Goal: Communication & Community: Answer question/provide support

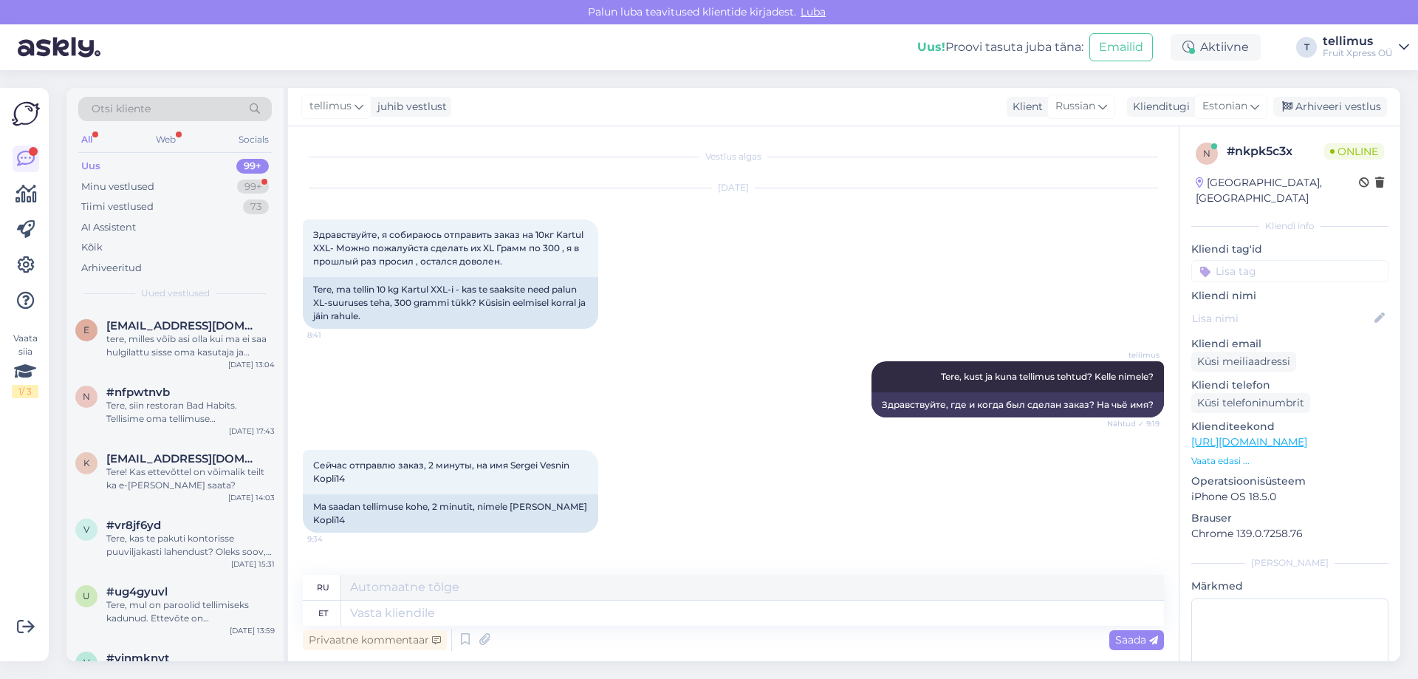
scroll to position [165, 0]
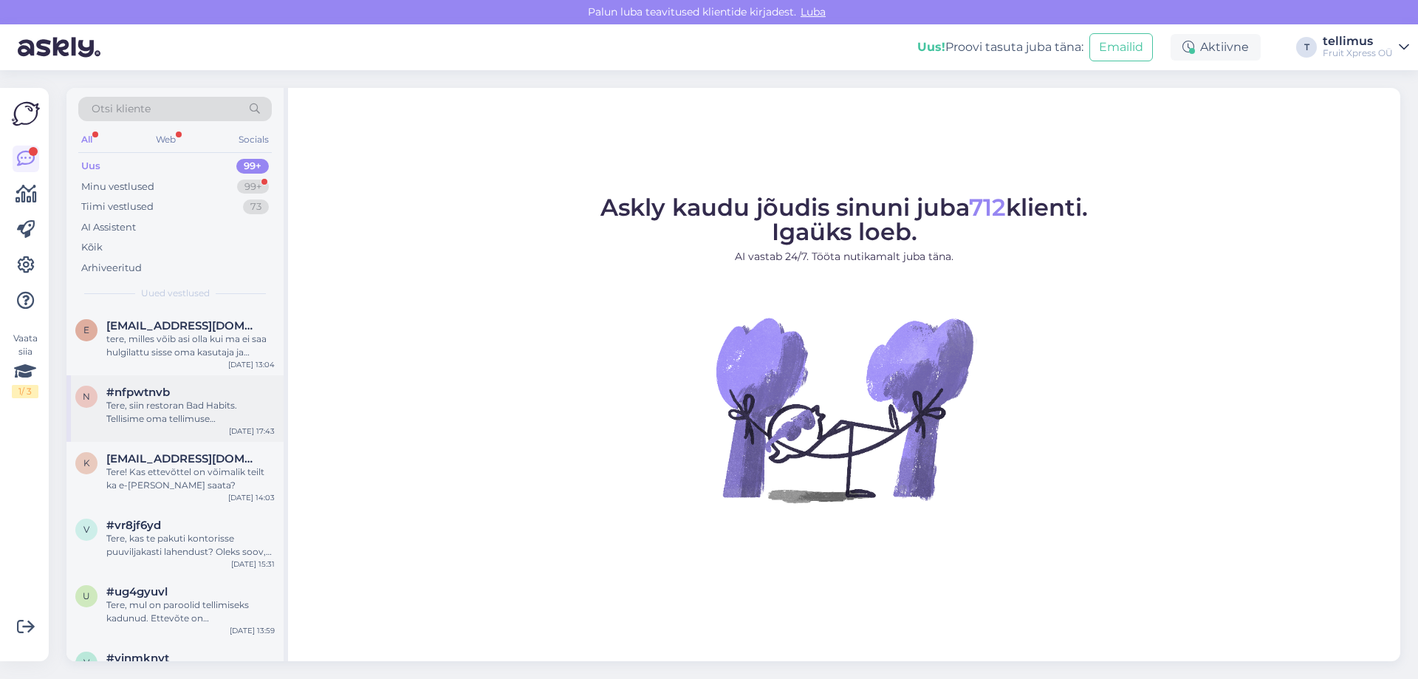
click at [135, 410] on div "Tere, siin restoran Bad Habits. Tellisime oma tellimuse [PERSON_NAME] 10-ks. [P…" at bounding box center [190, 412] width 168 height 27
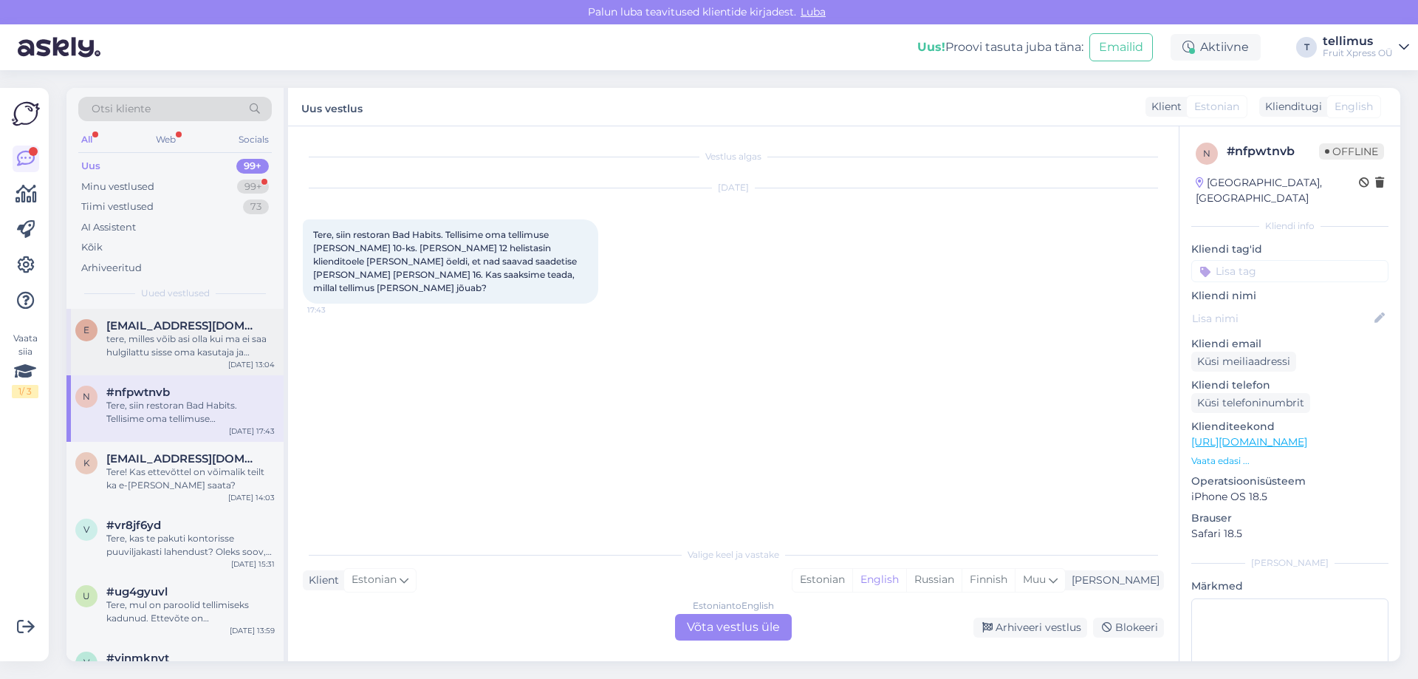
click at [128, 340] on div "tere, milles võib asi olla kui ma ei saa hulgilattu sisse oma kasutaja ja paroo…" at bounding box center [190, 345] width 168 height 27
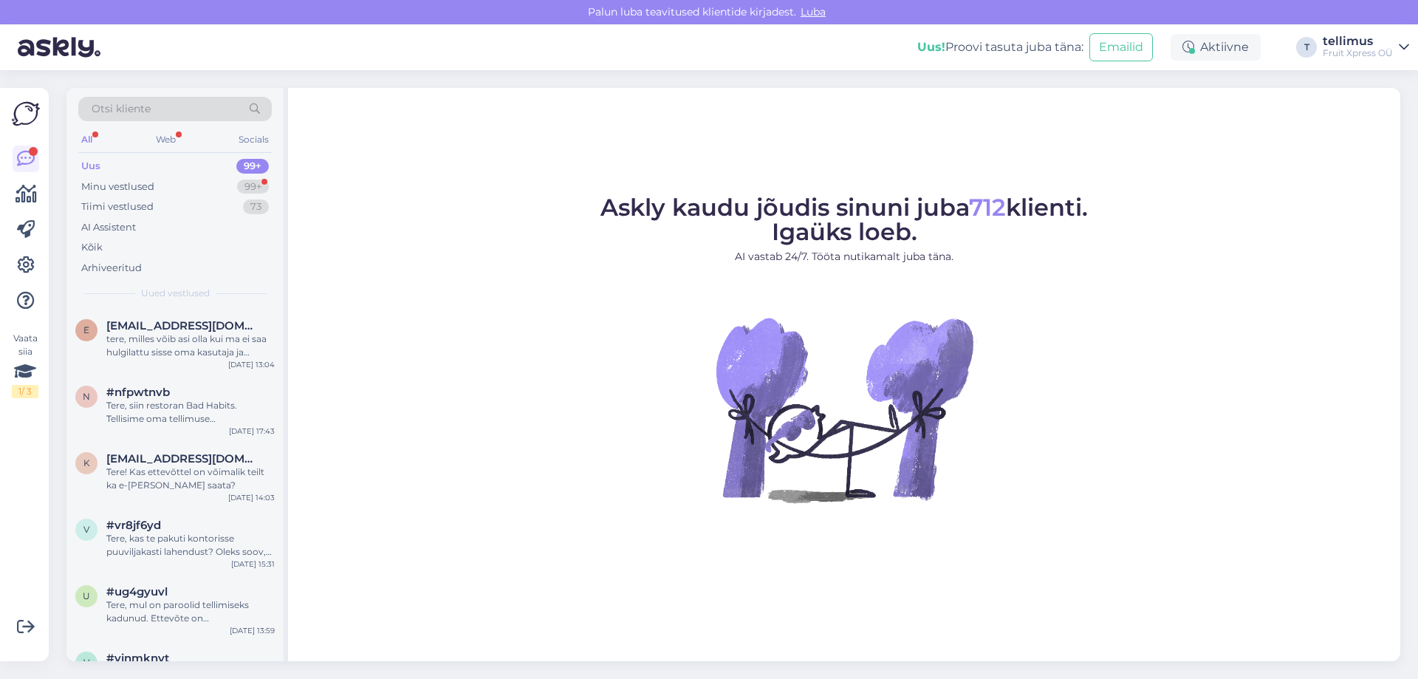
click at [117, 167] on div "Uus 99+" at bounding box center [174, 166] width 193 height 21
click at [109, 185] on div "Minu vestlused" at bounding box center [117, 186] width 73 height 15
click at [161, 334] on div "Подтвердите пожалуйста поступление моего заказа ." at bounding box center [190, 345] width 168 height 27
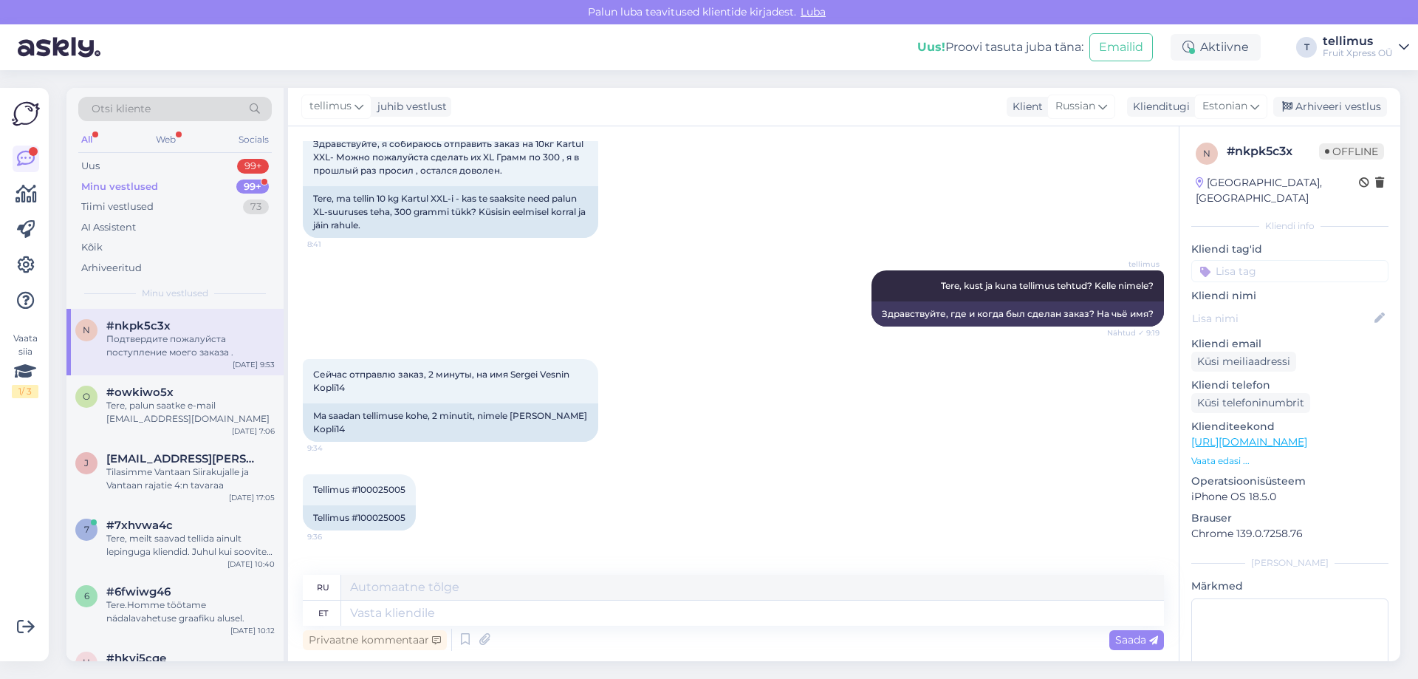
scroll to position [165, 0]
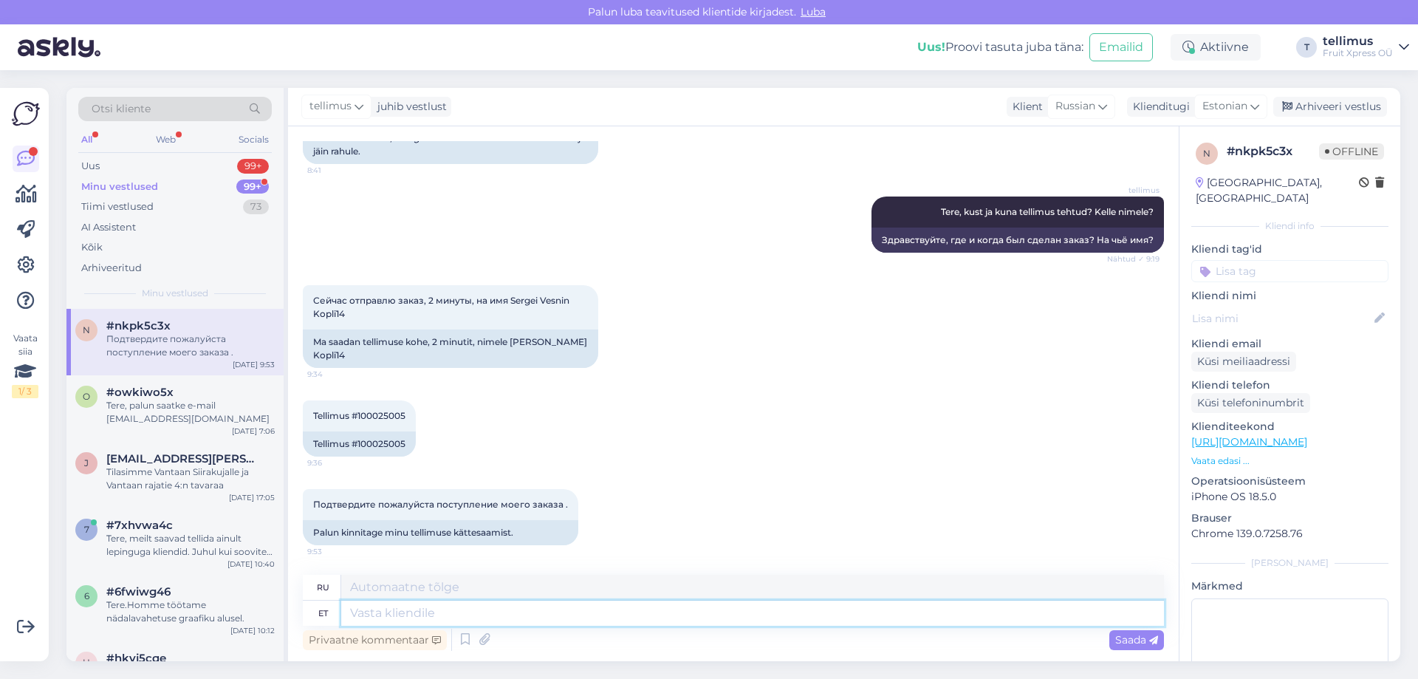
click at [377, 610] on textarea at bounding box center [752, 612] width 823 height 25
type textarea "Tere, k"
type textarea "Привет,"
type textarea "Tere, kinni"
type textarea "Здравствуйте, закрыто."
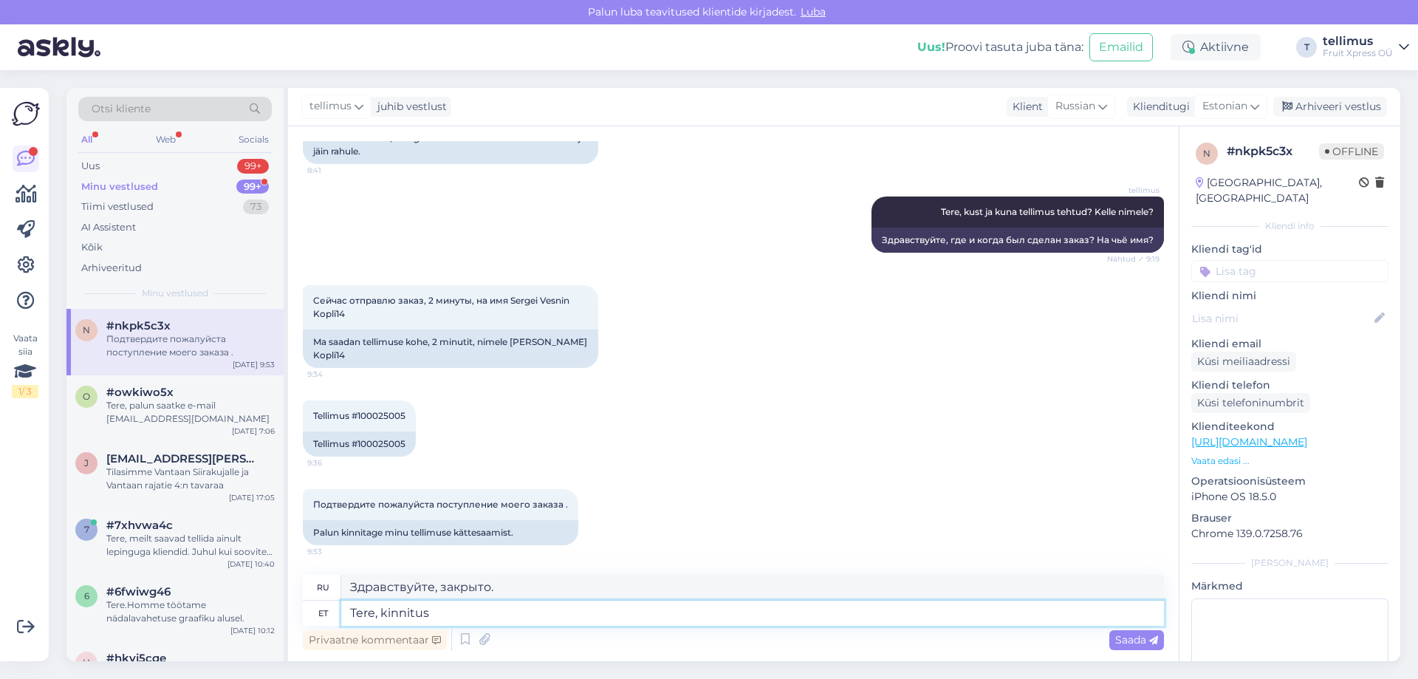
type textarea "Tere, kinnitus k"
type textarea "Привет, подтверждение"
type textarea "Tere, kinnitus kätte"
type textarea "Здравствуйте, подтверждение получено."
type textarea "Tere, kinnitus kätte saadud, muudame är"
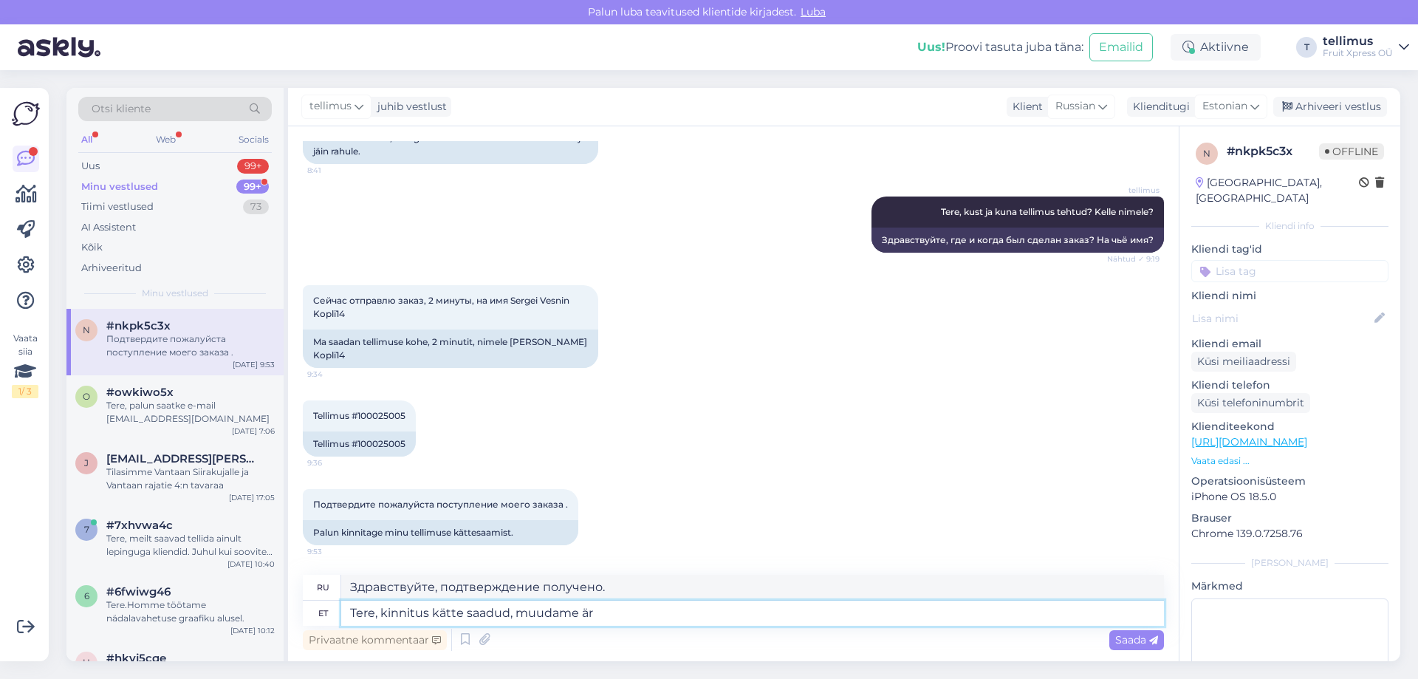
type textarea "Здравствуйте, подтверждение получено, мы изменим его."
type textarea "Tere, kinnitus kätte saadud, muudame ära."
click at [1126, 635] on span "Saada" at bounding box center [1136, 639] width 43 height 13
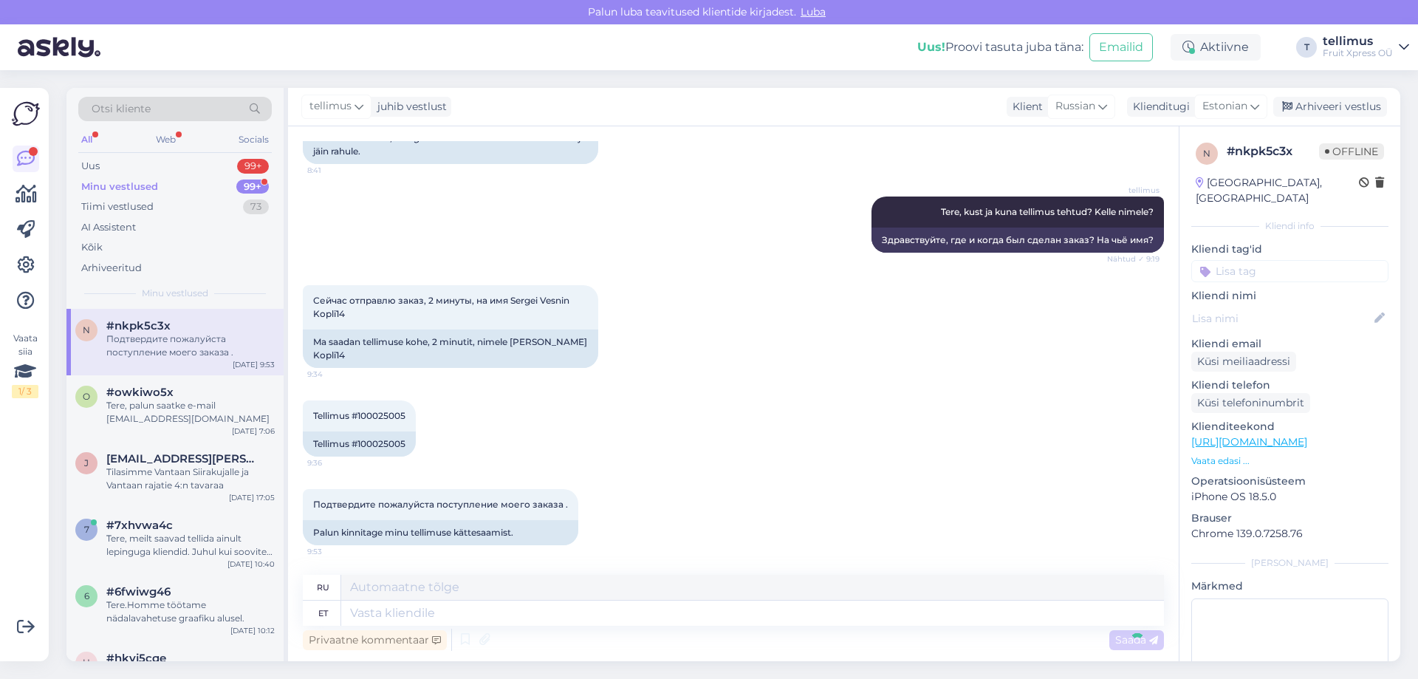
scroll to position [267, 0]
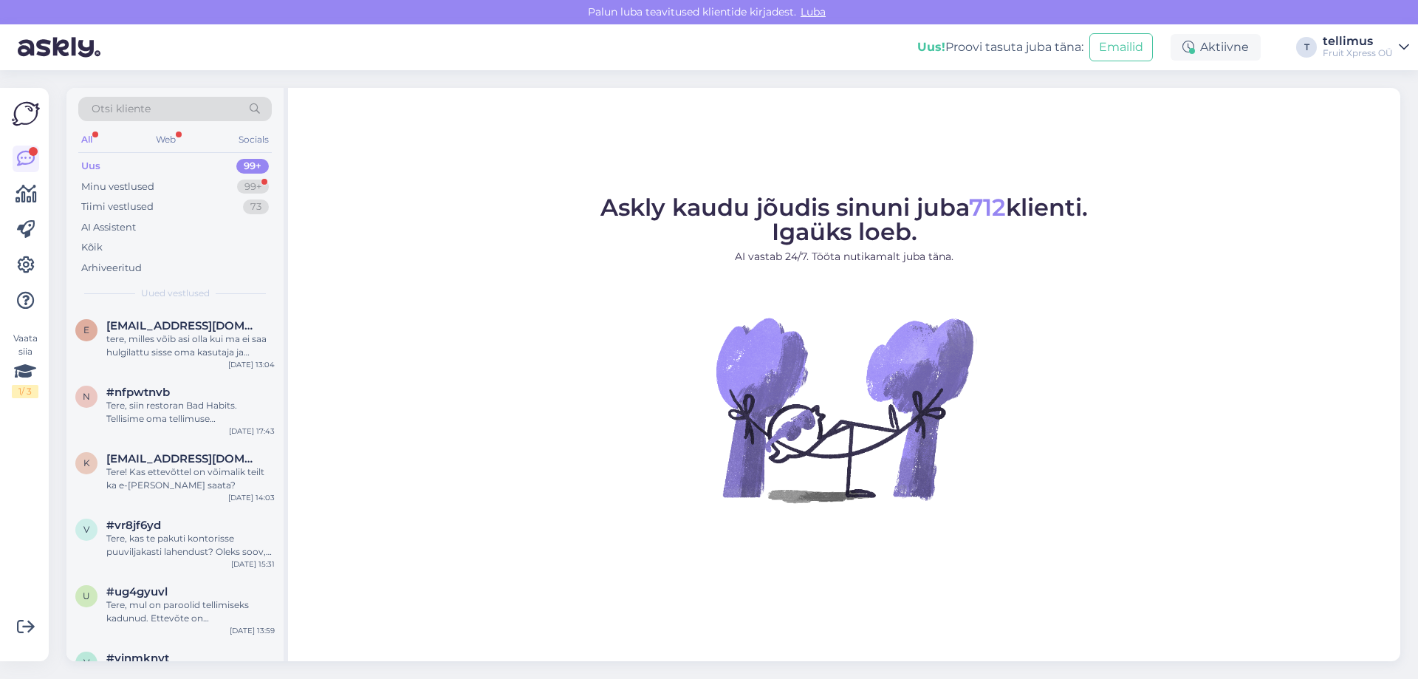
click at [90, 137] on div "All" at bounding box center [86, 139] width 17 height 19
click at [166, 143] on div "Web" at bounding box center [166, 139] width 26 height 19
click at [122, 184] on div "Minu vestlused" at bounding box center [117, 186] width 73 height 15
click at [176, 344] on div "Я также хотел бы заключить с вами сотрудничество со стороны юридического лица. …" at bounding box center [190, 345] width 168 height 27
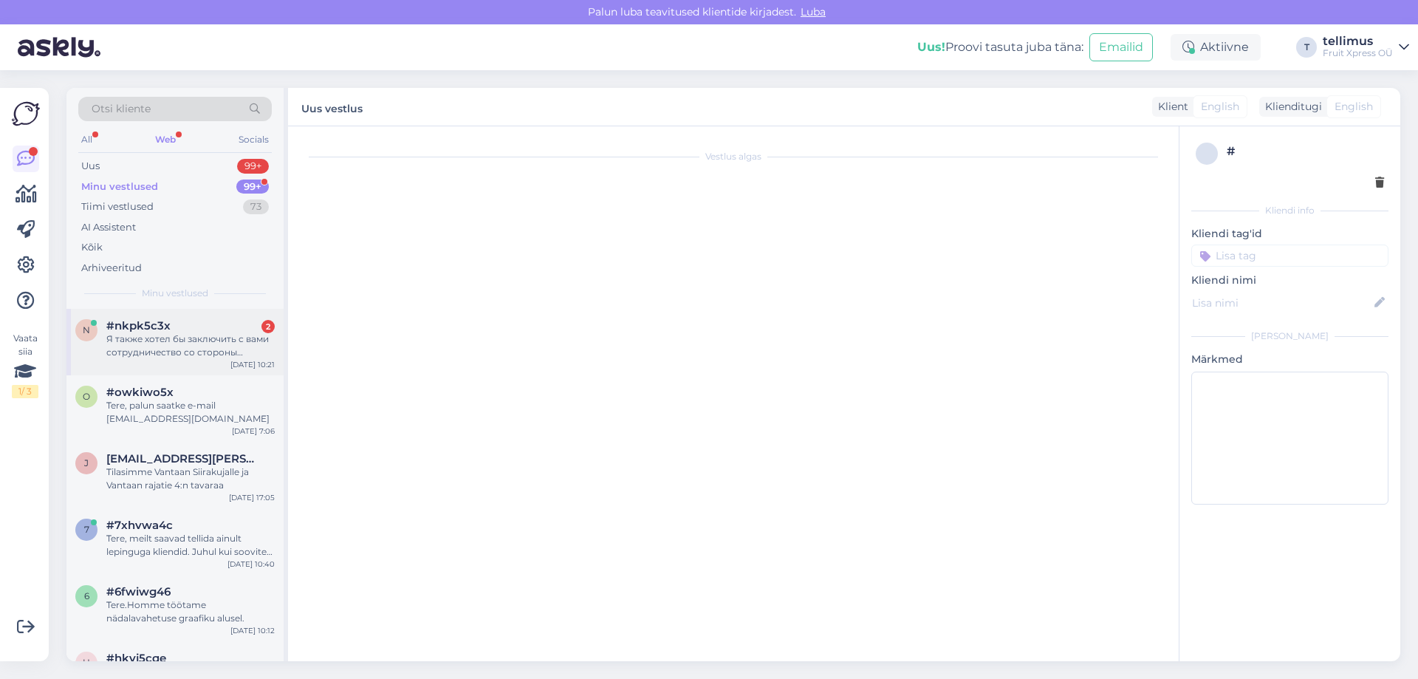
scroll to position [470, 0]
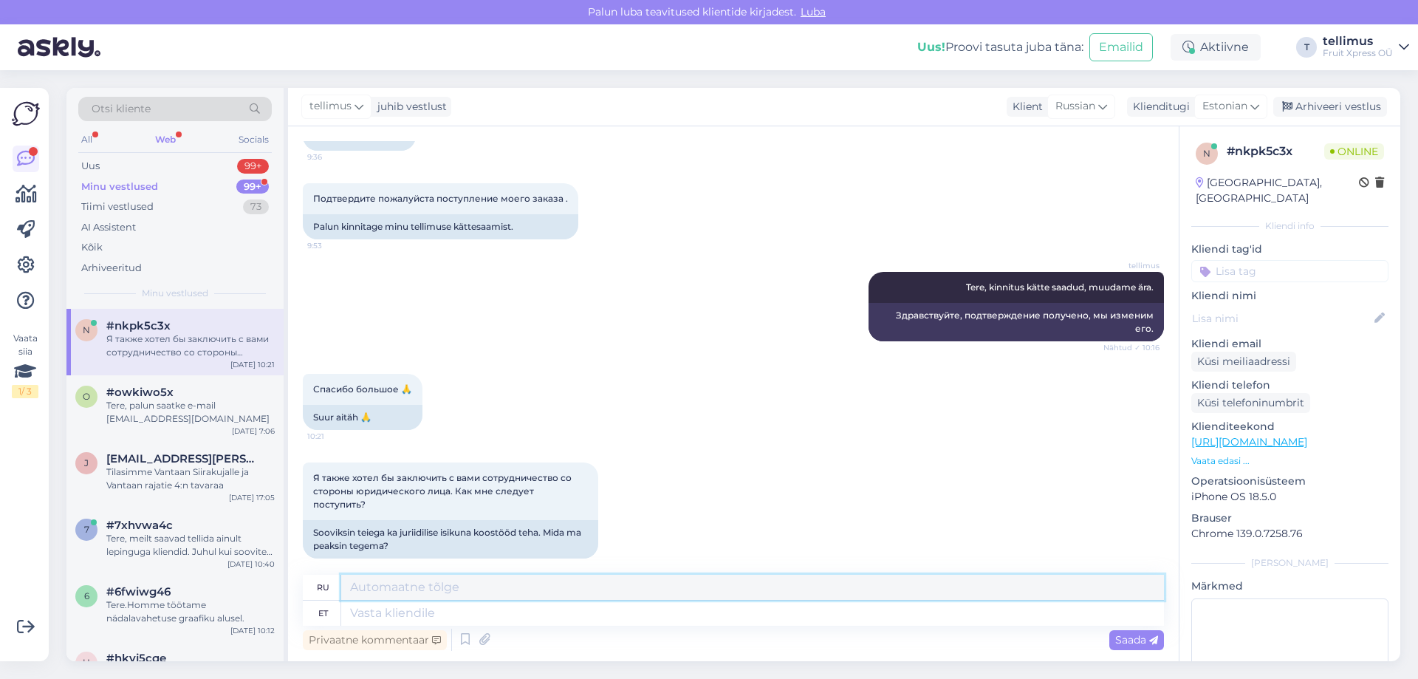
click at [374, 586] on textarea at bounding box center [752, 586] width 823 height 25
click at [372, 615] on textarea at bounding box center [752, 612] width 823 height 25
type textarea "Tere"
type textarea "Привет"
type textarea "Tere,"
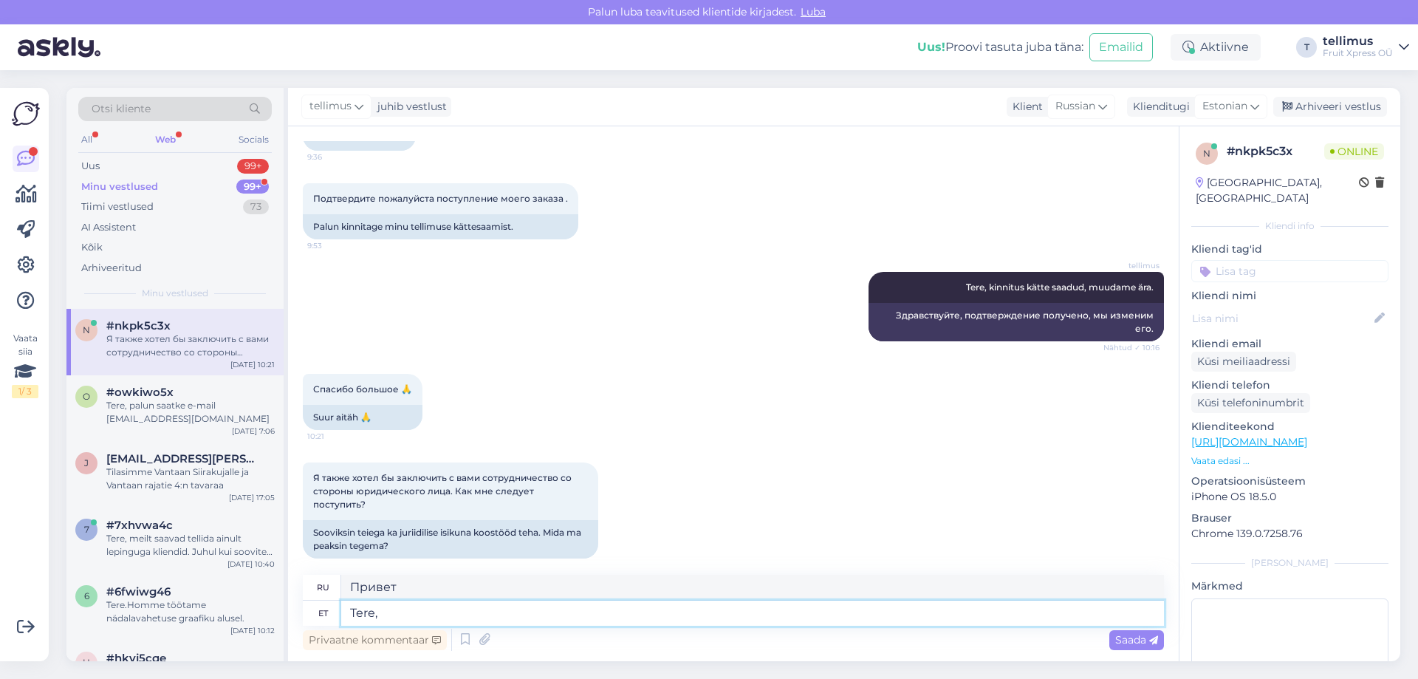
type textarea "Привет,"
type textarea "Tere, kui"
type textarea "Привет, если"
type textarea "Tere,"
type textarea "Привет,"
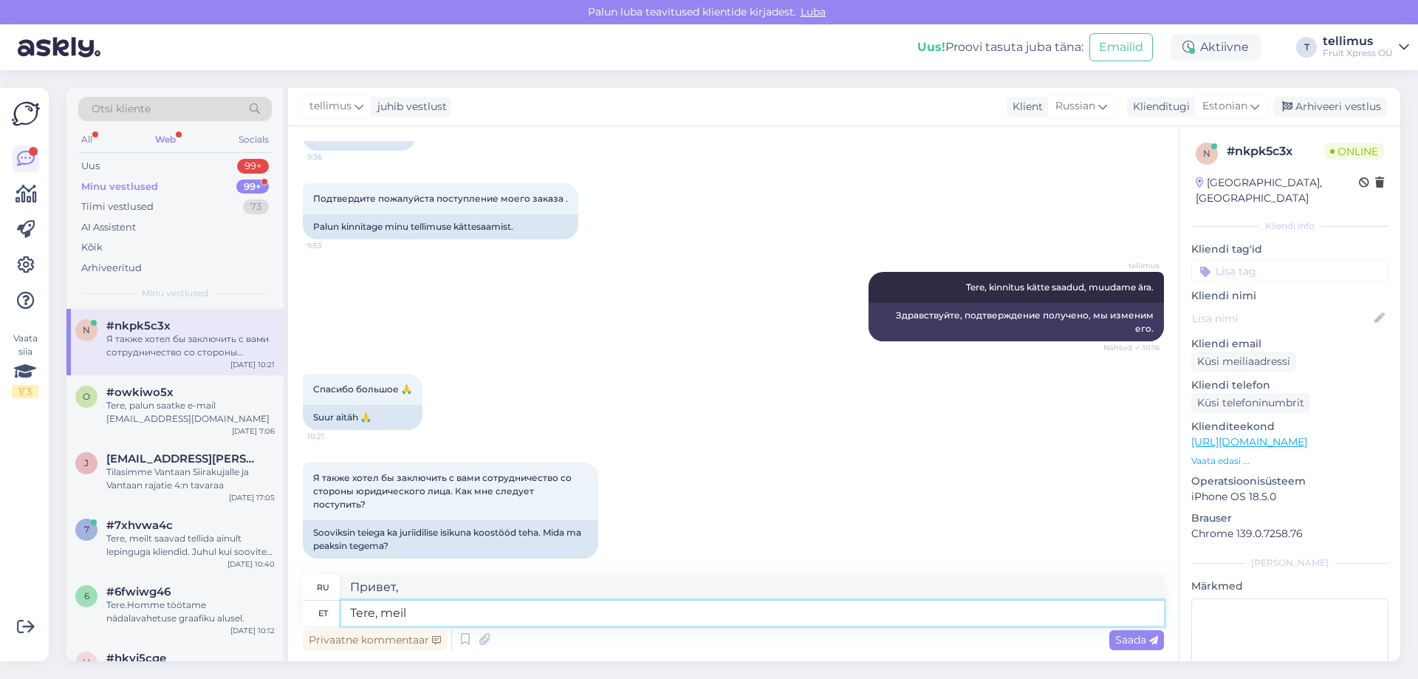
type textarea "Tere, meil s"
type textarea "Привет, мы"
type textarea "Tere,"
type textarea "Привет,"
type textarea "Tere, kui t"
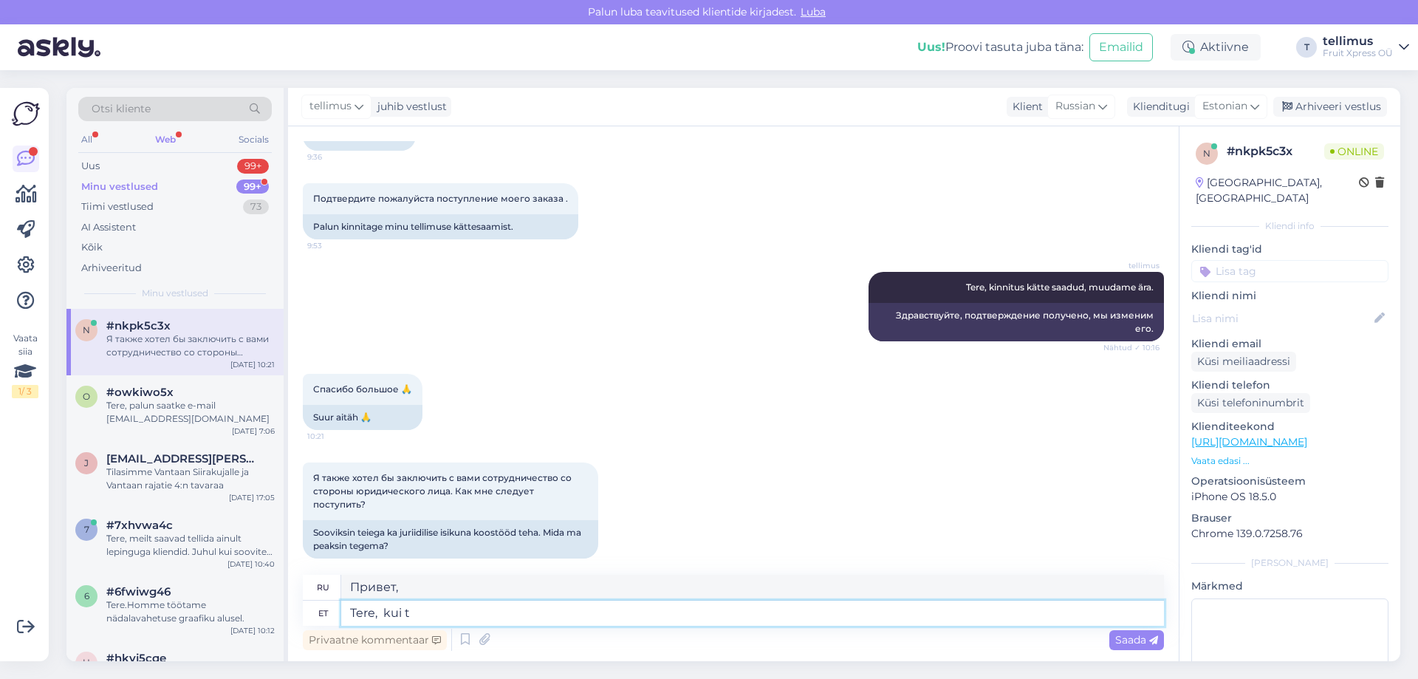
type textarea "Привет, если"
type textarea "Tere, kui teil o"
type textarea "Привет, если у тебя есть"
type textarea "Tere, kui"
type textarea "Привет, если"
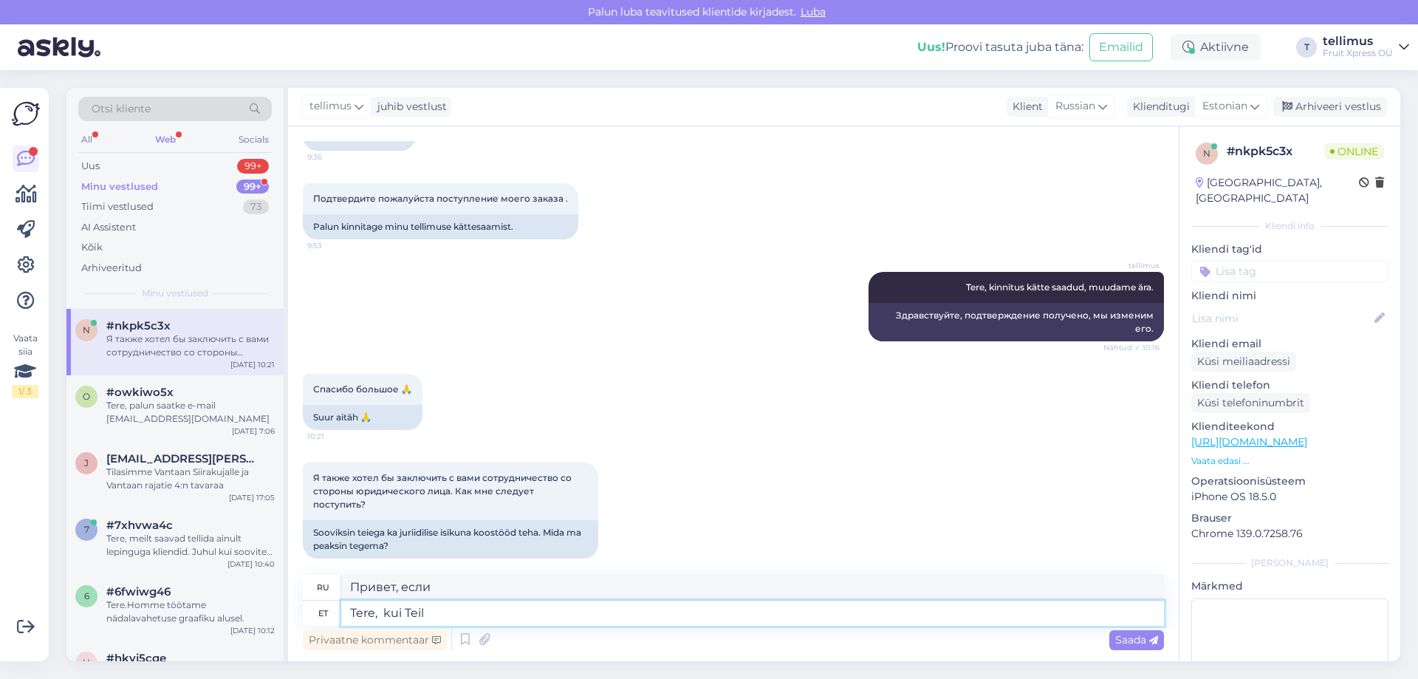
type textarea "Tere, kui Teil o"
type textarea "Привет, если ты"
type textarea "Tere, kui Teil on o"
type textarea "Привет, если у тебя есть"
type textarea "Tere, kui Teil on olem"
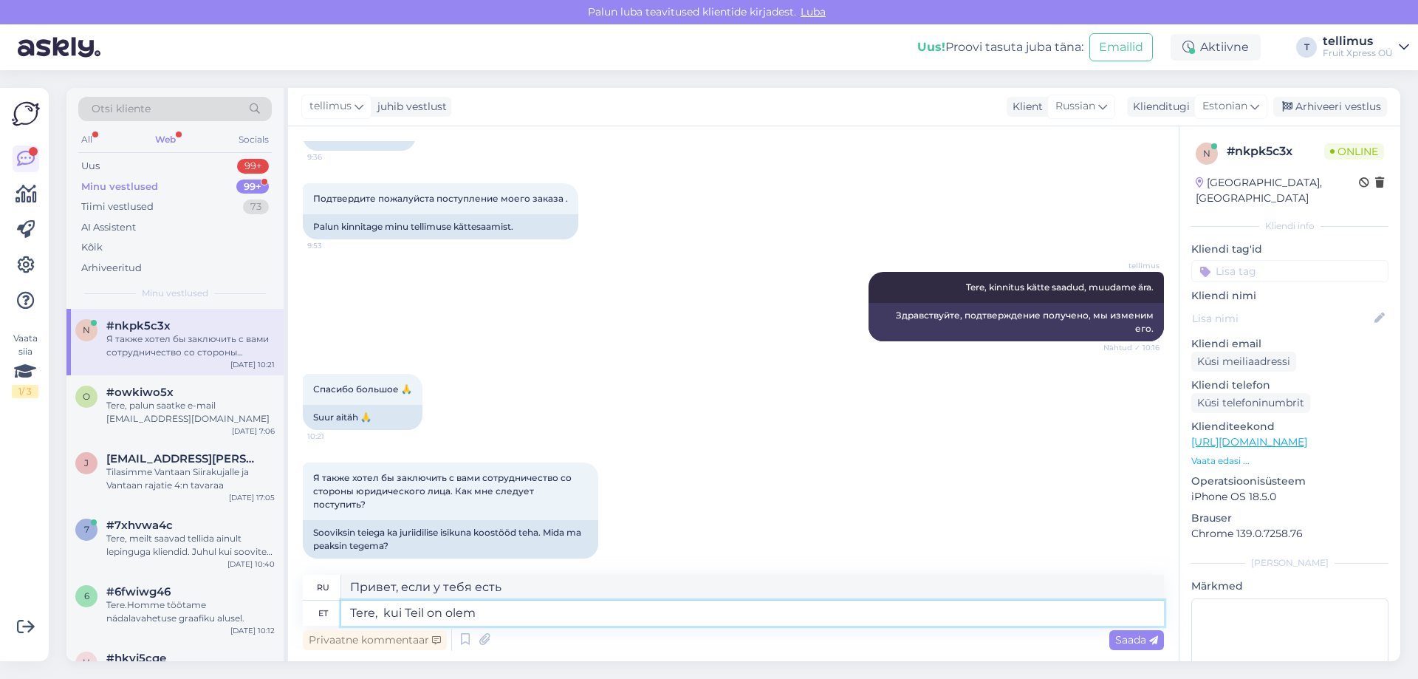
type textarea "Привет, если у тебя есть какие-нибудь"
type textarea "Tere, kui Teil on olemas"
type textarea "Привет, если у тебя есть"
type textarea "Tere, kui"
type textarea "Привет, если"
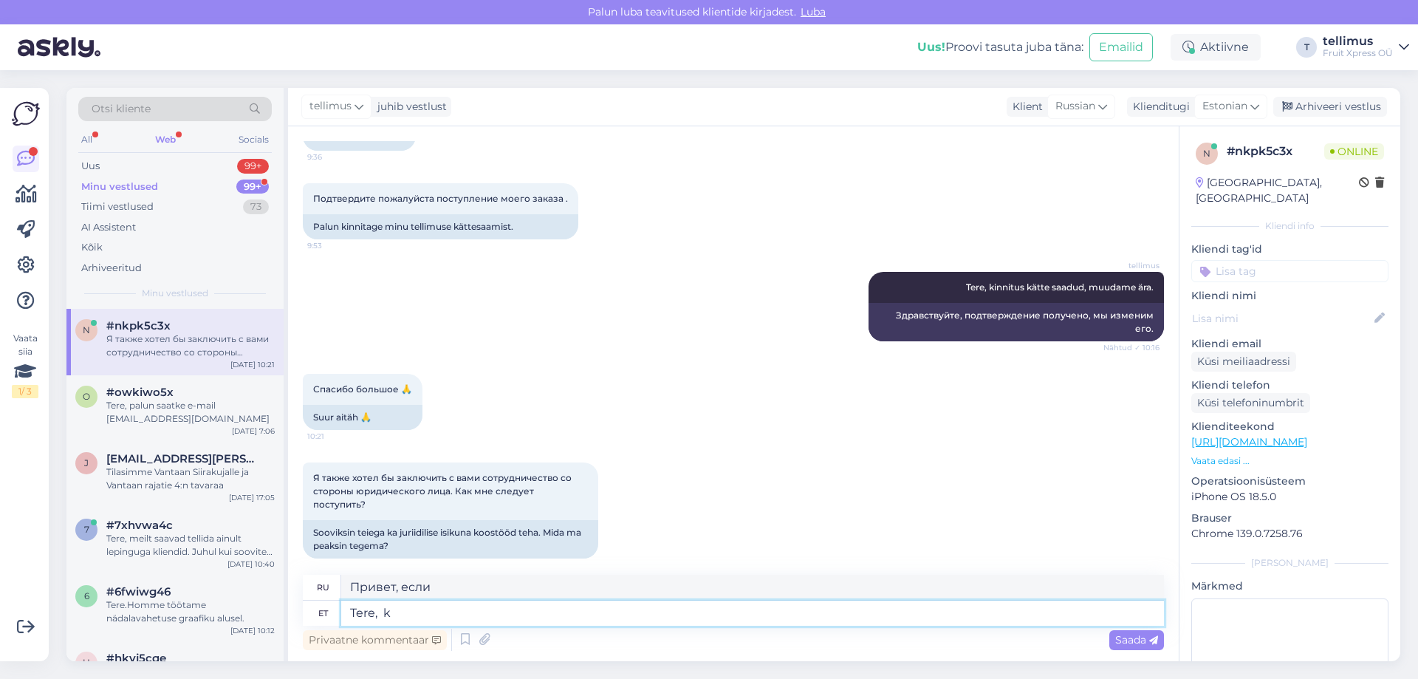
type textarea "Tere,"
type textarea "Привет,"
type textarea "Tere, palun s"
type textarea "Здравствуйте, пожалуйста."
type textarea "Tere, palun saata"
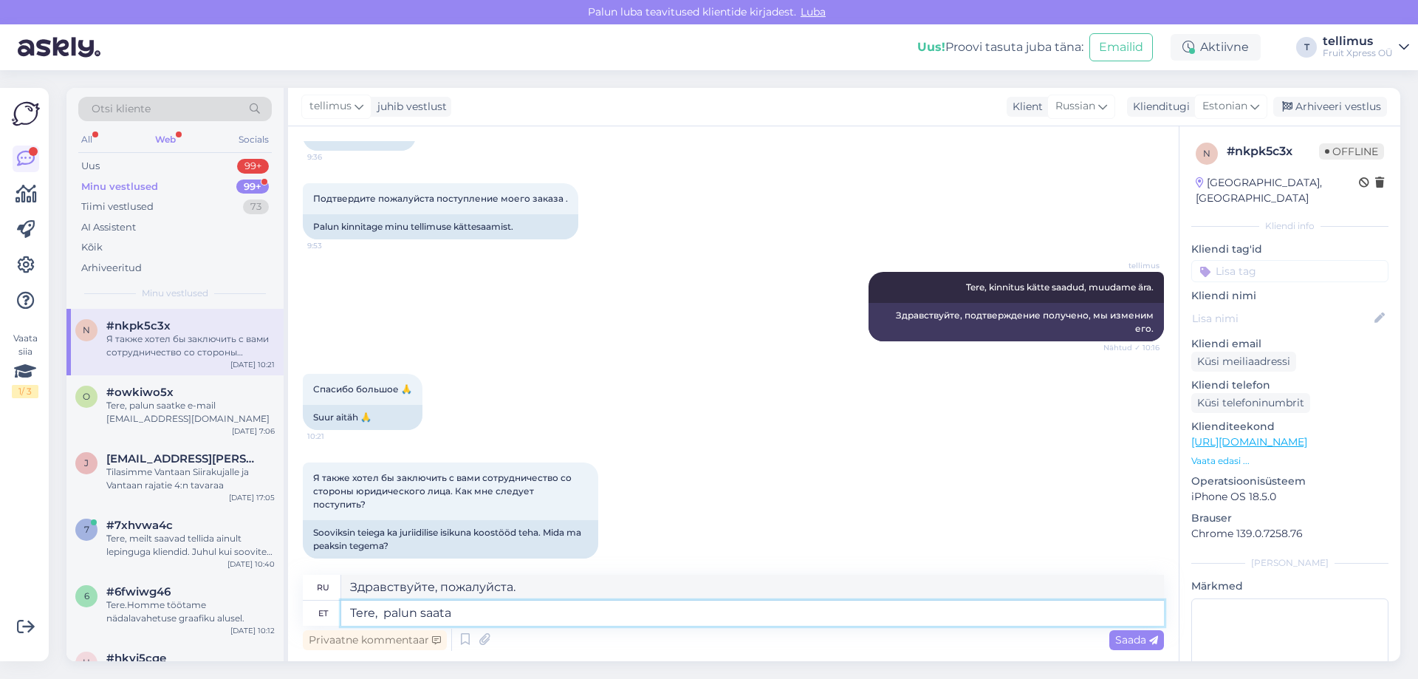
type textarea "Здравствуйте, пожалуйста отправьте"
type textarea "Tere, palun saata oma"
type textarea "Здравствуйте, пожалуйста, отправьте ваш"
type textarea "Tere, palun saata oma soov"
type textarea "Здравствуйте, отправьте, пожалуйста, ваш запрос."
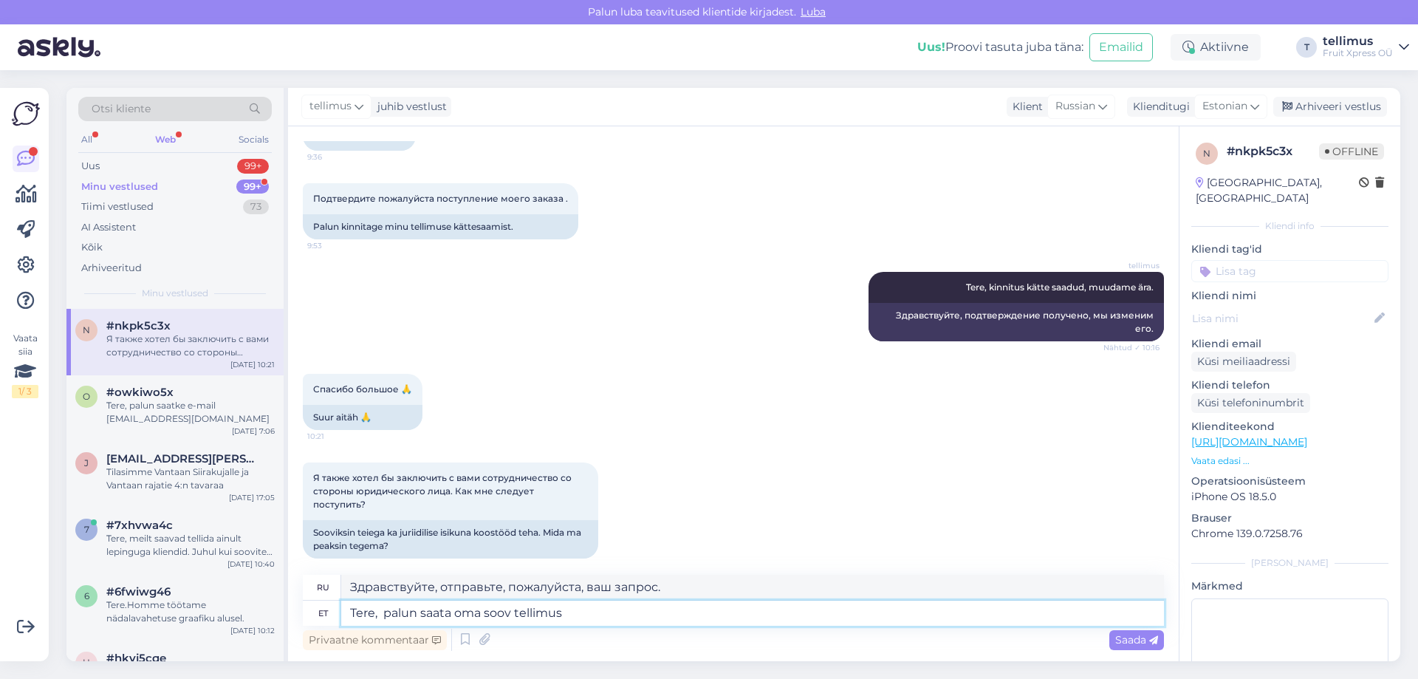
type textarea "Tere, palun saata oma soov tellimus@"
type textarea "Здравствуйте, отправьте, пожалуйста, ваш запрос на order@"
type textarea "Tere, palun saata oma soov tellimus@frui"
type textarea "Здравствуйте, отправьте, пожалуйста, ваш запрос на order@frui"
type textarea "Tere, palun saata oma soov tellimus@fruitxp"
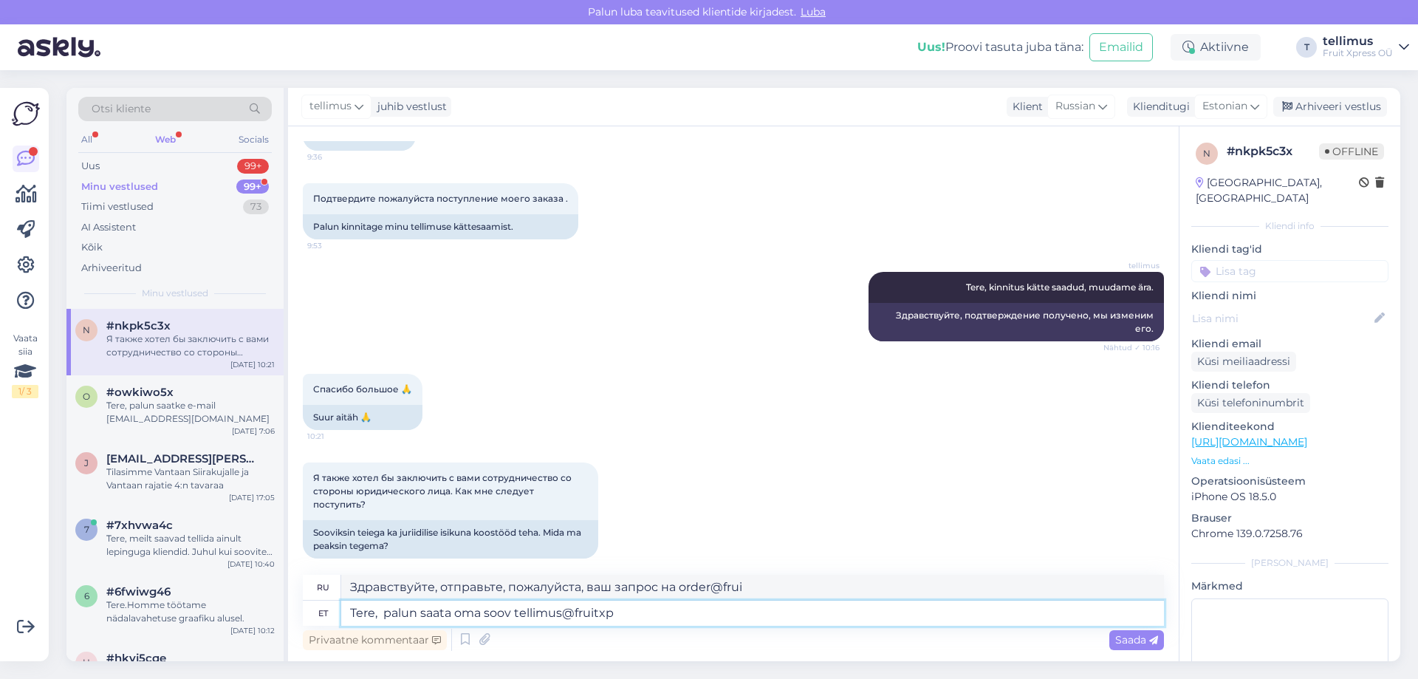
type textarea "Здравствуйте, отправьте ваш запрос на order@fruitx"
type textarea "Tere, palun saata oma soov [EMAIL_ADDRESS][DOMAIN_NAME]"
type textarea "Здравствуйте, отправьте ваш запрос [EMAIL_ADDRESS][DOMAIN_NAME]"
type textarea "Tere, palun saata oma soov [EMAIL_ADDRESS][DOMAIN_NAME]."
type textarea "Здравствуйте, отправьте запрос [EMAIL_ADDRESS][DOMAIN_NAME]."
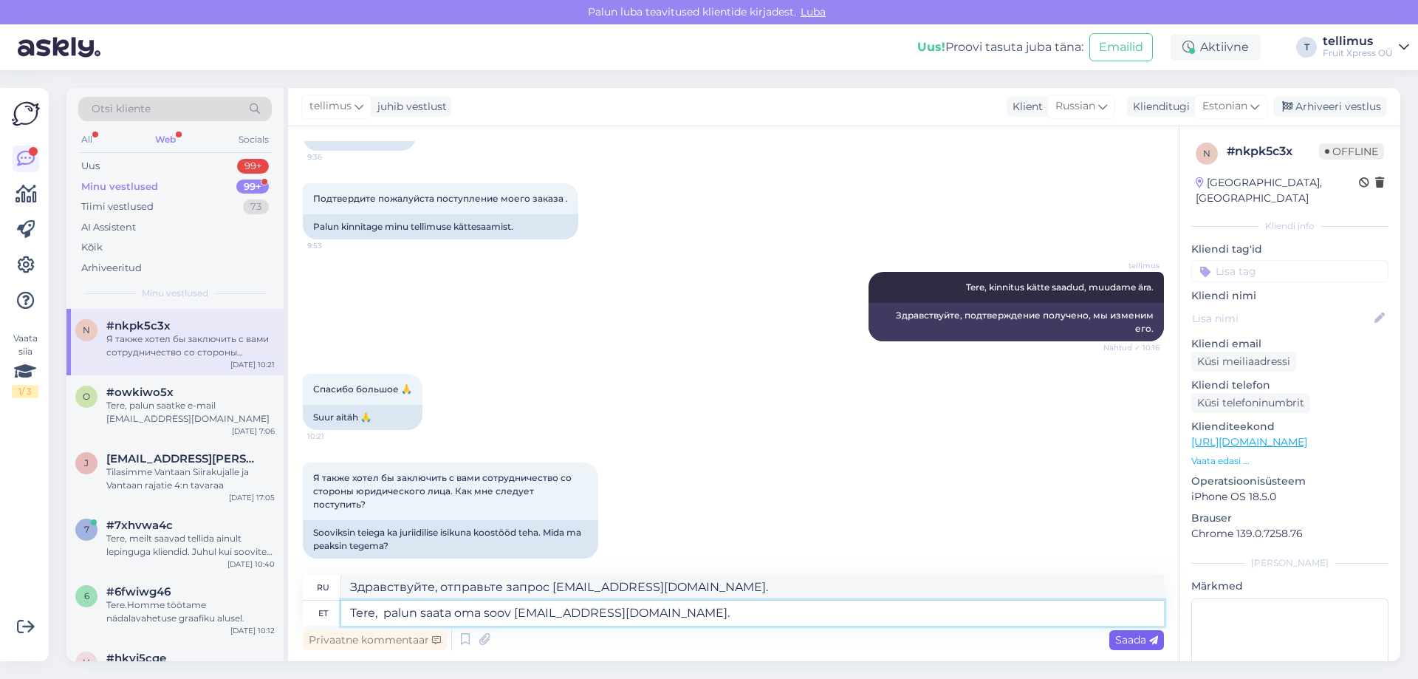
type textarea "Tere, palun saata oma soov [EMAIL_ADDRESS][DOMAIN_NAME]."
click at [1136, 640] on span "Saada" at bounding box center [1136, 639] width 43 height 13
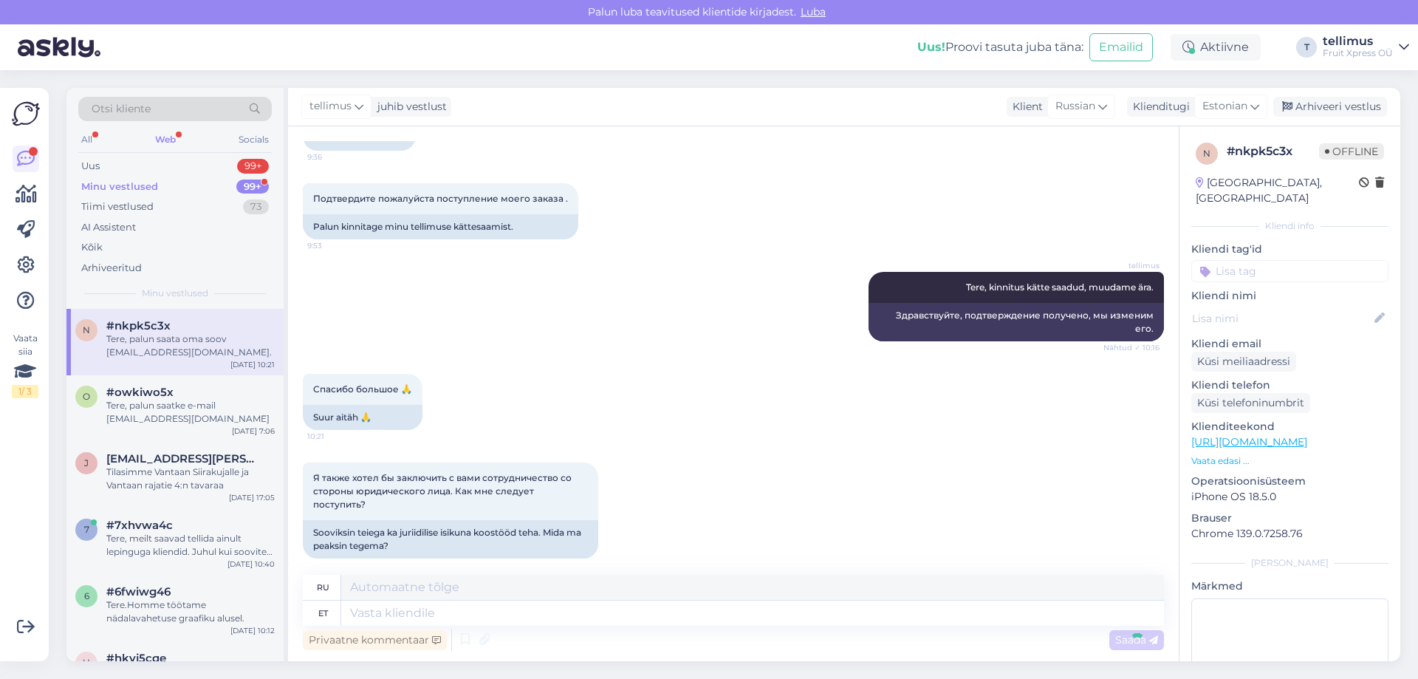
scroll to position [559, 0]
